Goal: Task Accomplishment & Management: Use online tool/utility

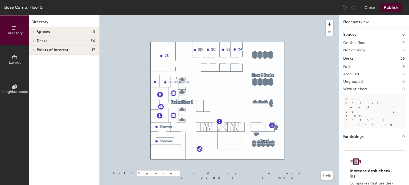
click at [46, 42] on span "Desks" at bounding box center [42, 41] width 10 height 4
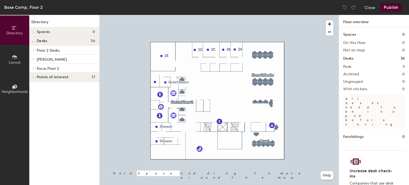
click at [42, 70] on span "Focus Floor 2" at bounding box center [48, 68] width 22 height 5
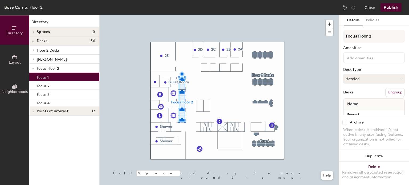
click at [41, 79] on p "Focus 1" at bounding box center [43, 77] width 12 height 6
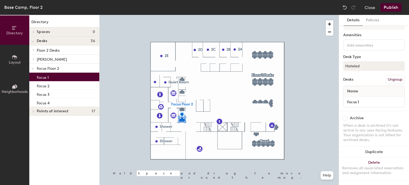
scroll to position [17, 0]
click at [372, 22] on button "Policies" at bounding box center [372, 20] width 20 height 11
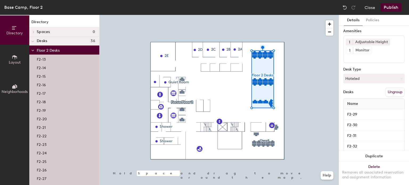
scroll to position [17, 0]
click at [368, 18] on button "Policies" at bounding box center [372, 20] width 20 height 11
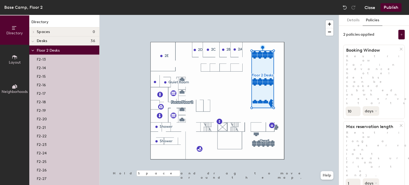
click at [370, 7] on button "Close" at bounding box center [369, 7] width 11 height 9
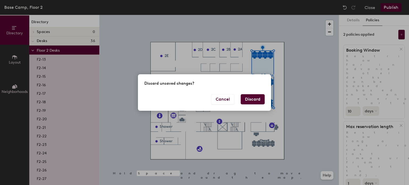
click at [256, 97] on button "Discard" at bounding box center [252, 99] width 24 height 10
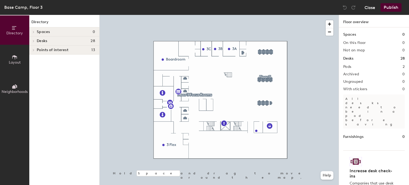
click at [367, 9] on button "Close" at bounding box center [369, 7] width 11 height 9
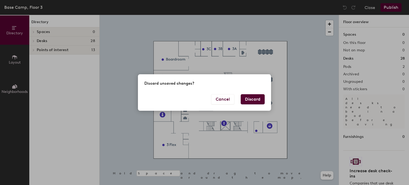
click at [253, 103] on button "Discard" at bounding box center [252, 99] width 24 height 10
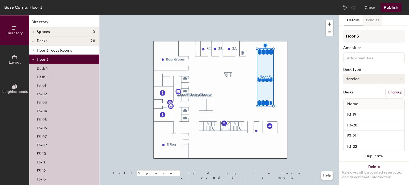
click at [373, 20] on button "Policies" at bounding box center [372, 20] width 20 height 11
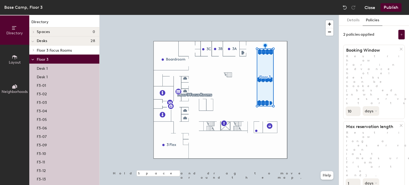
click at [369, 7] on button "Close" at bounding box center [369, 7] width 11 height 9
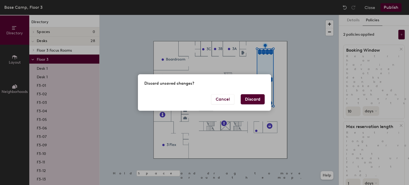
click at [256, 103] on button "Discard" at bounding box center [252, 99] width 24 height 10
